Goal: Transaction & Acquisition: Purchase product/service

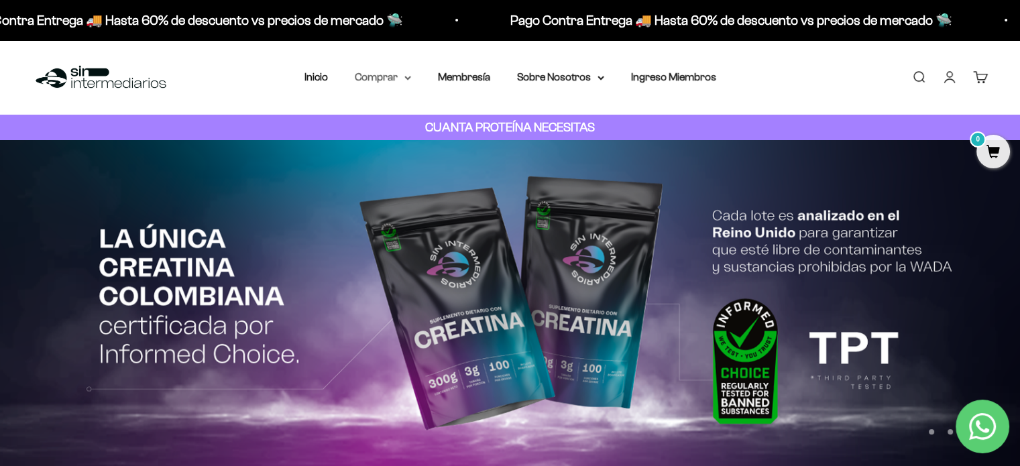
click at [400, 80] on summary "Comprar" at bounding box center [383, 76] width 56 height 17
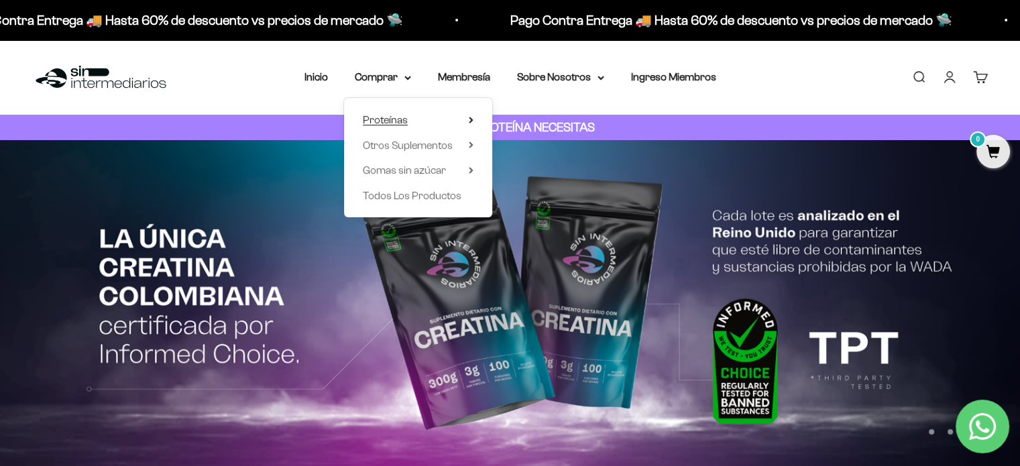
click at [402, 114] on span "Proteínas" at bounding box center [385, 119] width 45 height 11
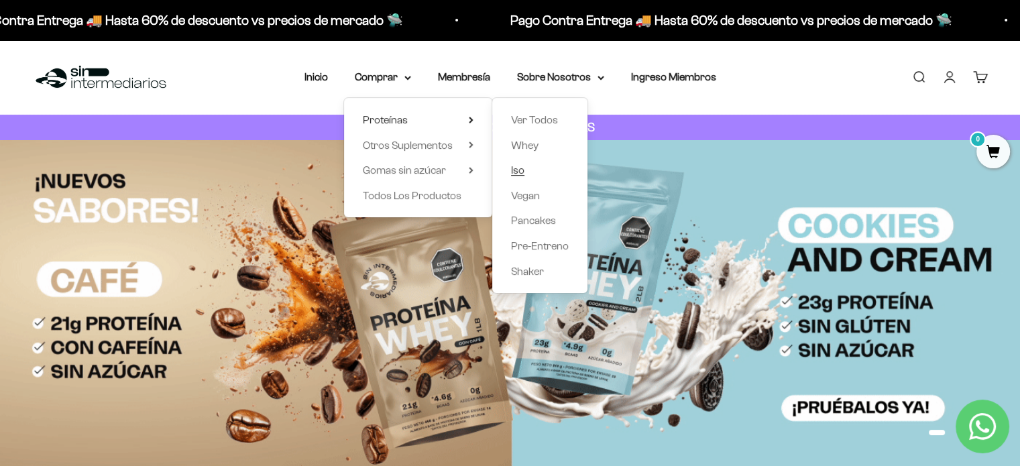
click at [506, 168] on link "Iso" at bounding box center [540, 170] width 58 height 17
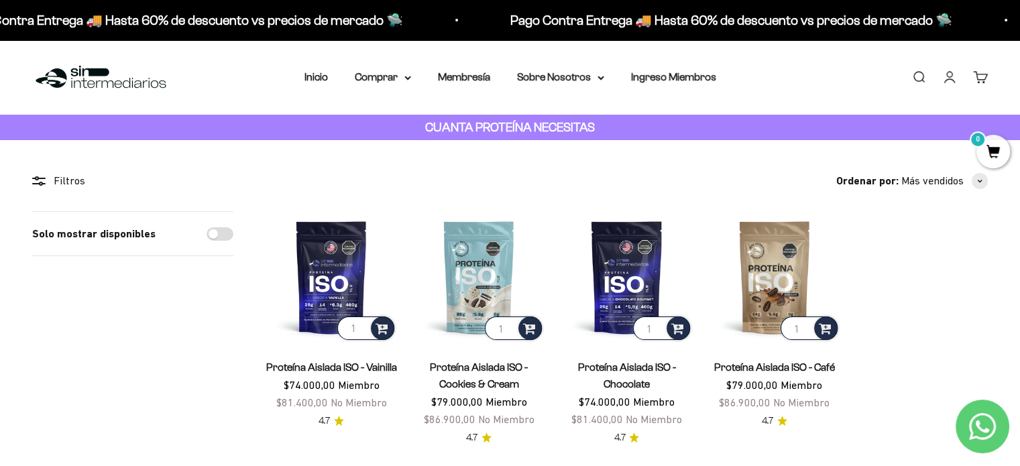
click at [228, 227] on input "Solo mostrar disponibles" at bounding box center [220, 233] width 27 height 13
checkbox input "true"
click at [976, 186] on span "button" at bounding box center [980, 181] width 16 height 16
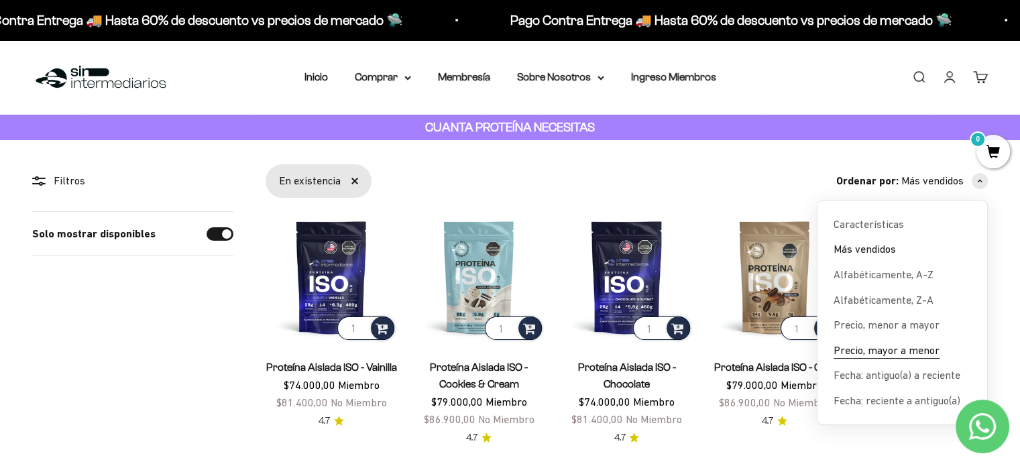
click at [937, 349] on span "Precio, mayor a menor" at bounding box center [886, 350] width 106 height 17
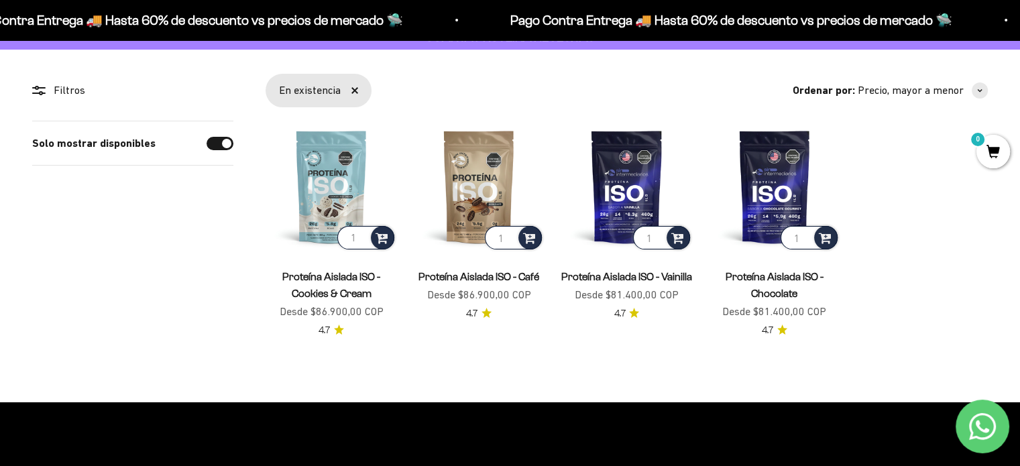
scroll to position [67, 0]
